Goal: Transaction & Acquisition: Purchase product/service

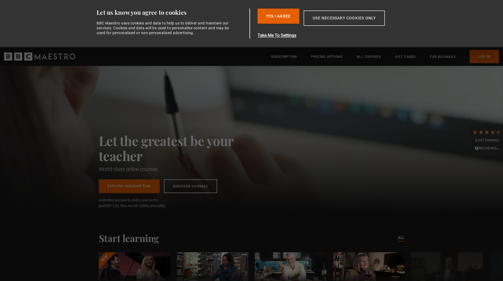
click at [353, 17] on button "Use necessary cookies only" at bounding box center [344, 17] width 81 height 15
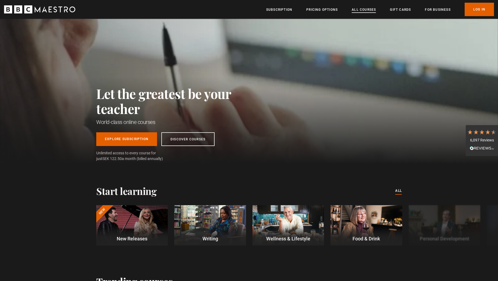
click at [357, 10] on link "All Courses" at bounding box center [364, 9] width 24 height 5
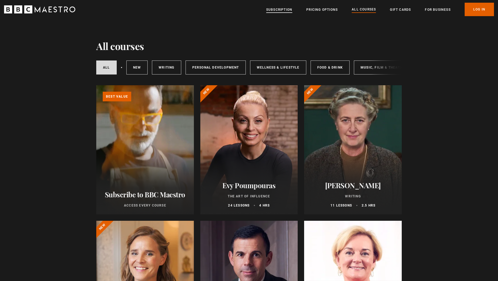
click at [284, 9] on link "Subscription" at bounding box center [279, 9] width 26 height 5
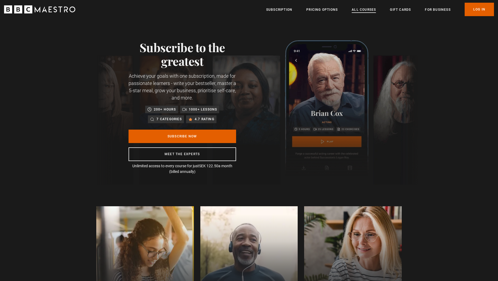
click at [373, 11] on link "All Courses" at bounding box center [364, 9] width 24 height 5
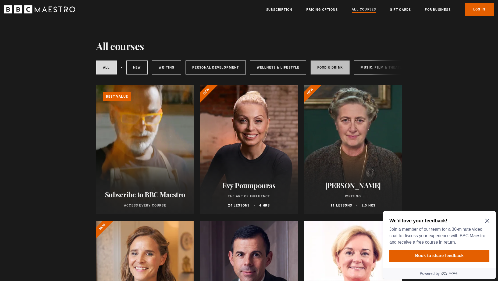
click at [335, 67] on link "Food & Drink" at bounding box center [330, 68] width 39 height 14
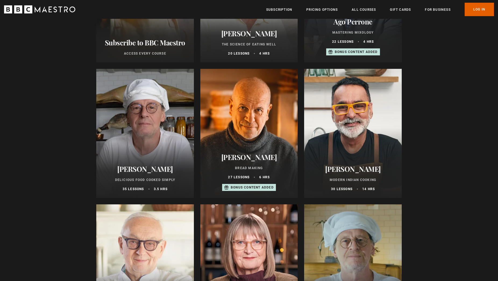
scroll to position [137, 0]
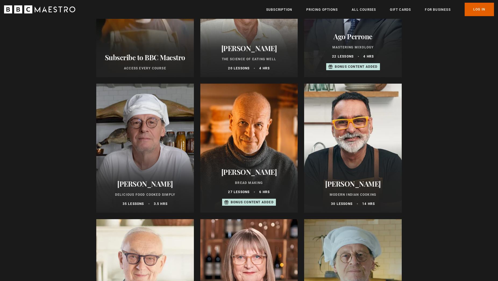
click at [152, 152] on div at bounding box center [145, 148] width 98 height 129
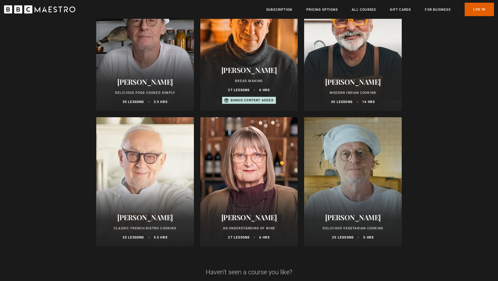
scroll to position [247, 0]
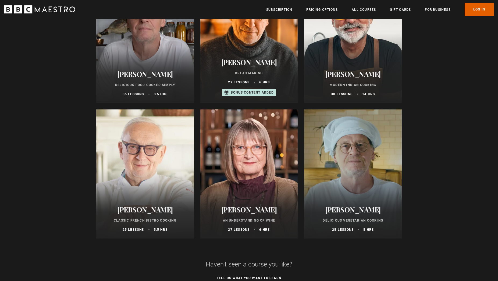
click at [353, 159] on div at bounding box center [353, 174] width 98 height 129
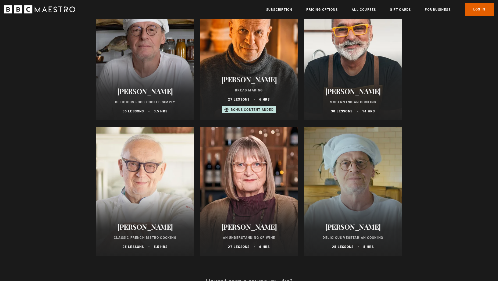
scroll to position [192, 0]
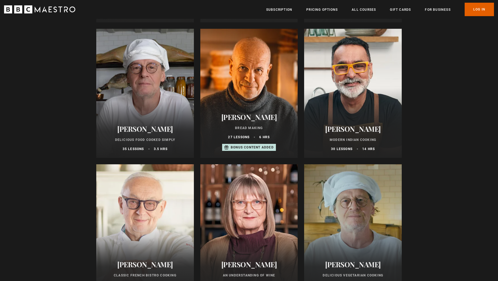
click at [141, 101] on div at bounding box center [145, 93] width 98 height 129
click at [358, 238] on div at bounding box center [353, 228] width 98 height 129
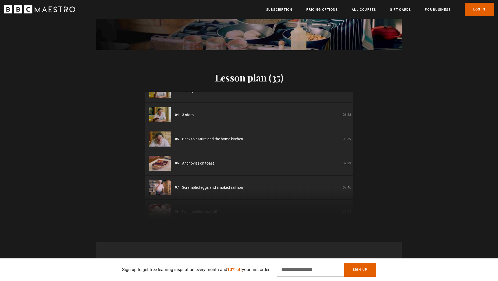
scroll to position [0, 71]
click at [230, 135] on li "05 Back to nature and the home kitchen 08:39" at bounding box center [249, 139] width 209 height 24
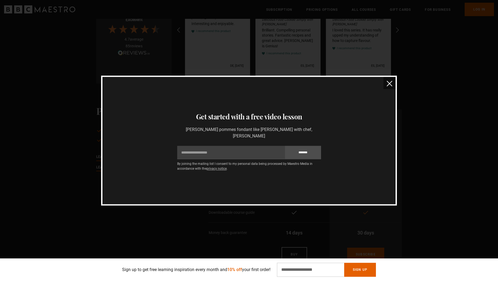
scroll to position [1047, 0]
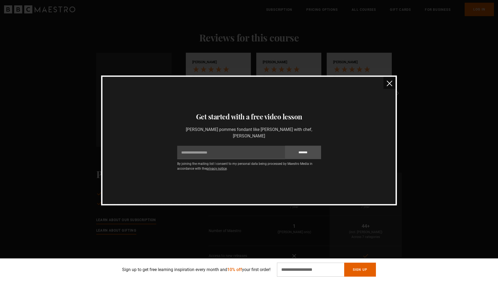
click at [392, 86] on img "close" at bounding box center [390, 84] width 6 height 6
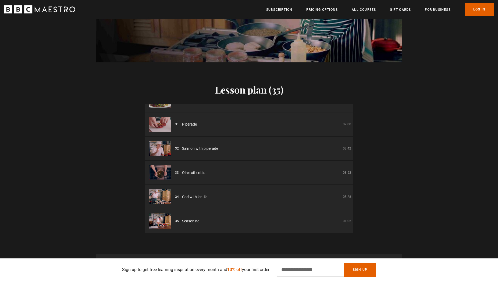
scroll to position [718, 0]
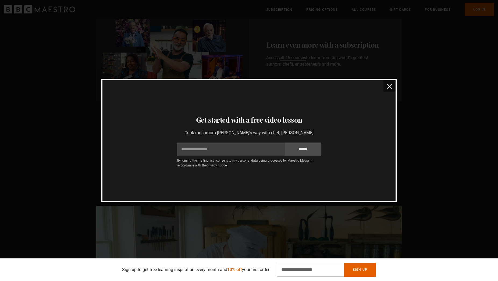
scroll to position [329, 0]
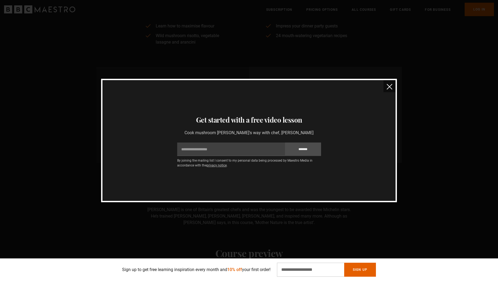
click at [395, 85] on button "close" at bounding box center [390, 86] width 12 height 12
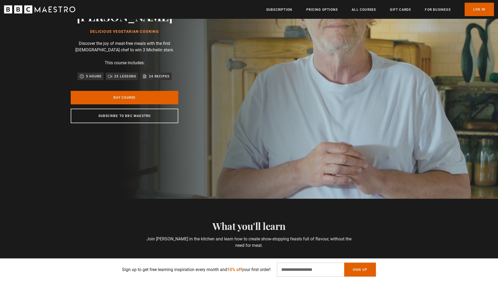
scroll to position [0, 0]
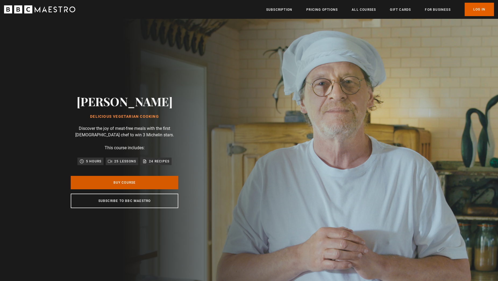
click at [154, 184] on link "Buy Course" at bounding box center [125, 182] width 108 height 13
